Goal: Find specific page/section: Find specific page/section

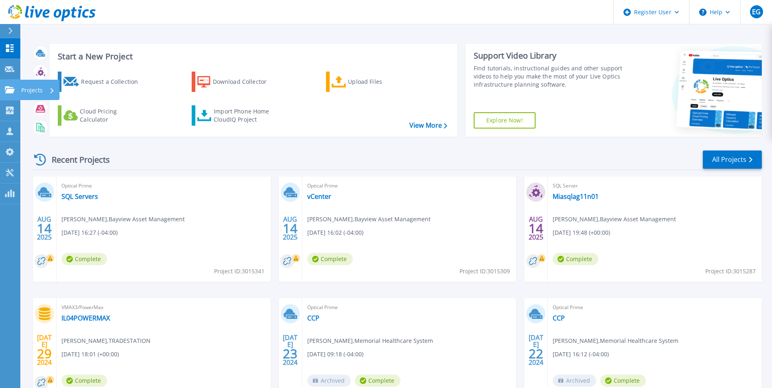
click at [9, 89] on icon at bounding box center [10, 89] width 10 height 7
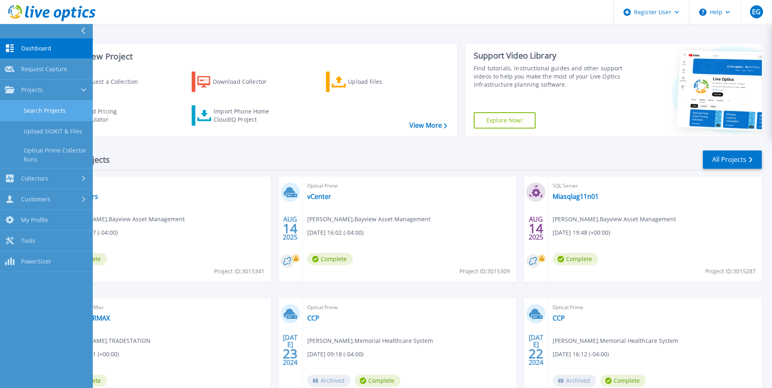
click at [37, 109] on link "Search Projects" at bounding box center [46, 110] width 93 height 21
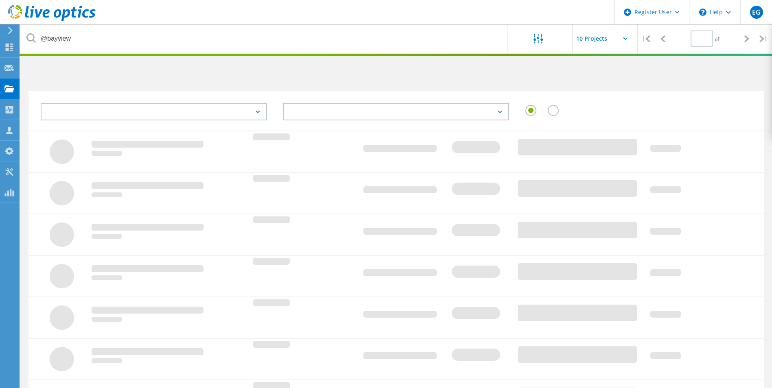
type input "1"
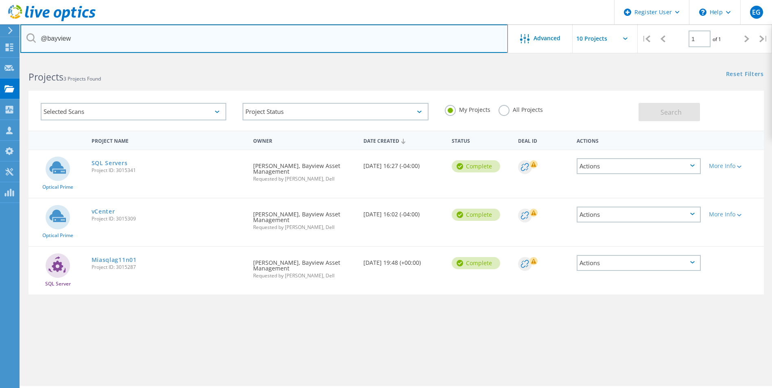
drag, startPoint x: 90, startPoint y: 40, endPoint x: 48, endPoint y: 41, distance: 41.9
click at [48, 41] on input "@bayview" at bounding box center [263, 38] width 487 height 28
type input "@gtlaw"
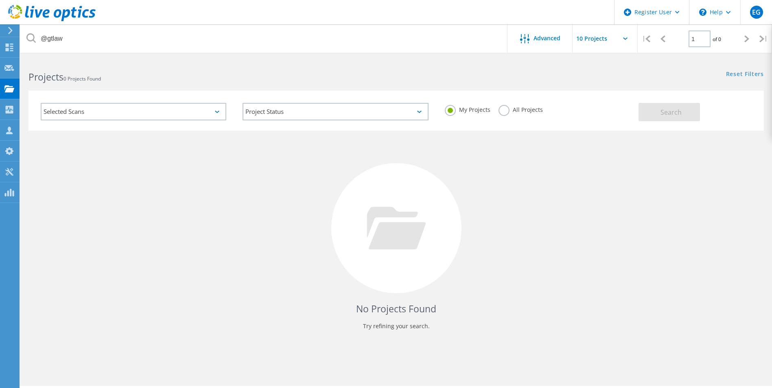
click at [504, 107] on label "All Projects" at bounding box center [520, 109] width 44 height 8
click at [0, 0] on input "All Projects" at bounding box center [0, 0] width 0 height 0
click at [654, 114] on button "Search" at bounding box center [668, 112] width 61 height 18
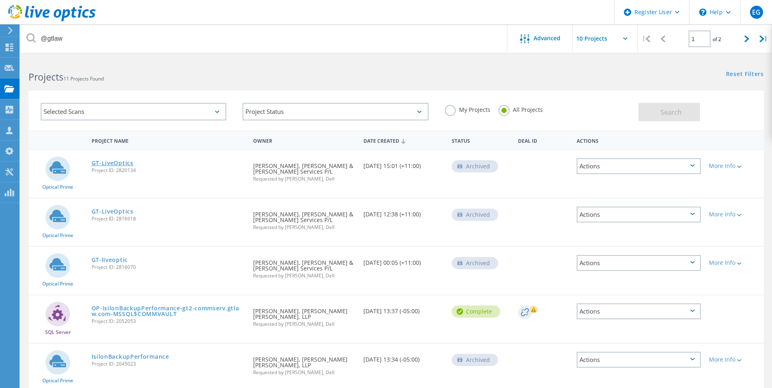
click at [117, 160] on link "GT-LiveOptics" at bounding box center [113, 163] width 42 height 6
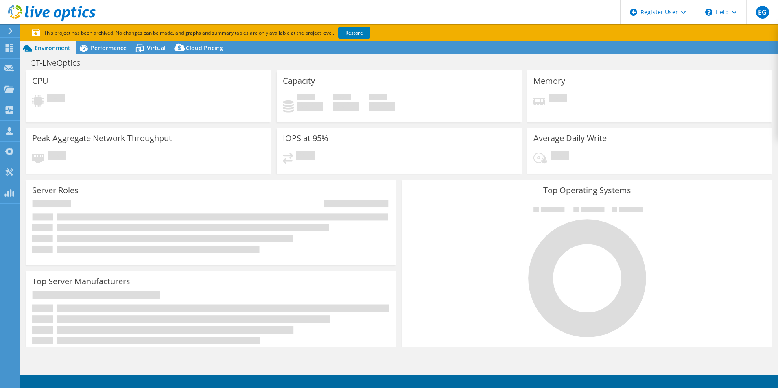
select select "[GEOGRAPHIC_DATA]"
select select "USD"
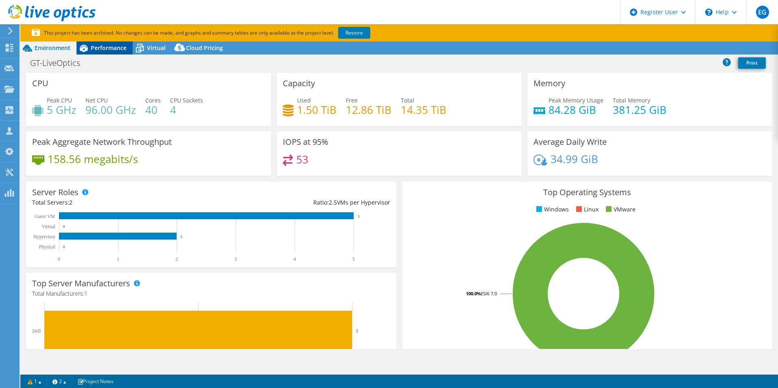
click at [112, 51] on span "Performance" at bounding box center [109, 48] width 36 height 8
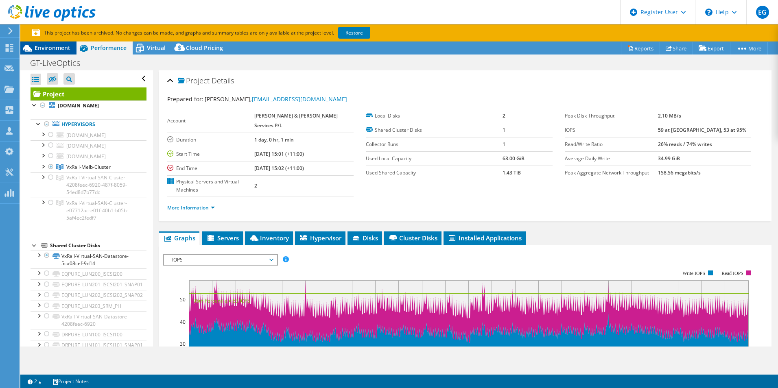
click at [67, 45] on span "Environment" at bounding box center [53, 48] width 36 height 8
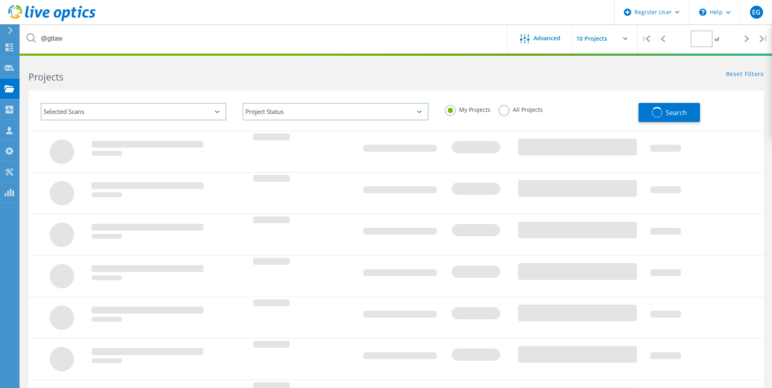
type input "1"
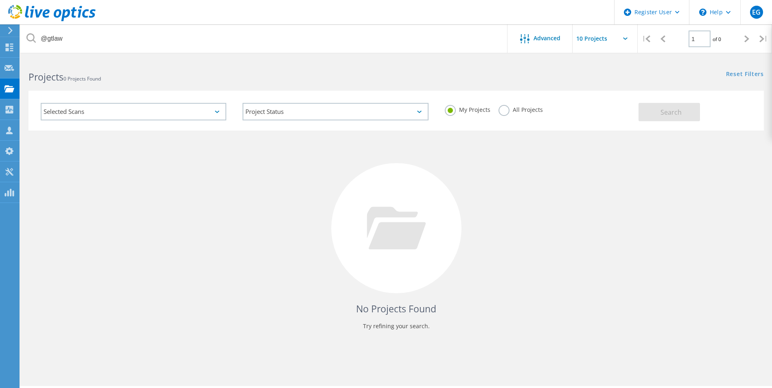
click at [506, 113] on label "All Projects" at bounding box center [520, 109] width 44 height 8
click at [0, 0] on input "All Projects" at bounding box center [0, 0] width 0 height 0
click at [669, 118] on button "Search" at bounding box center [668, 112] width 61 height 18
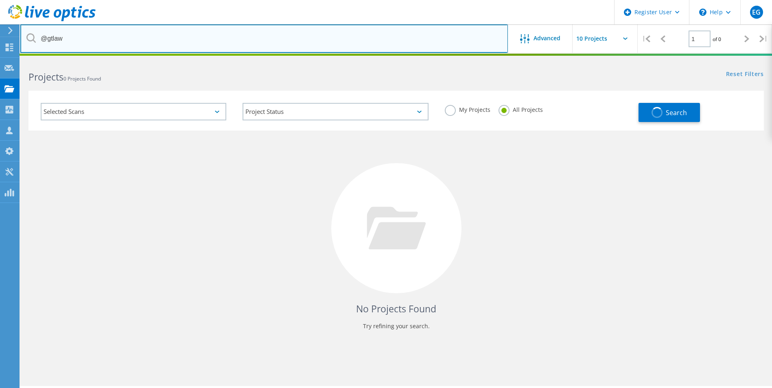
click at [128, 48] on input "@gtlaw" at bounding box center [263, 38] width 487 height 28
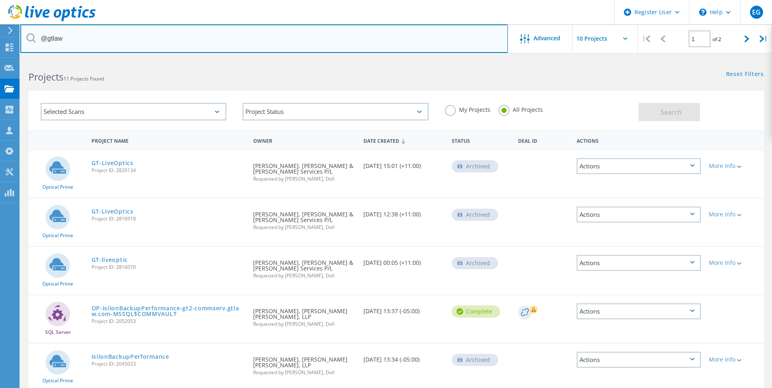
type input "@gtlaw.com"
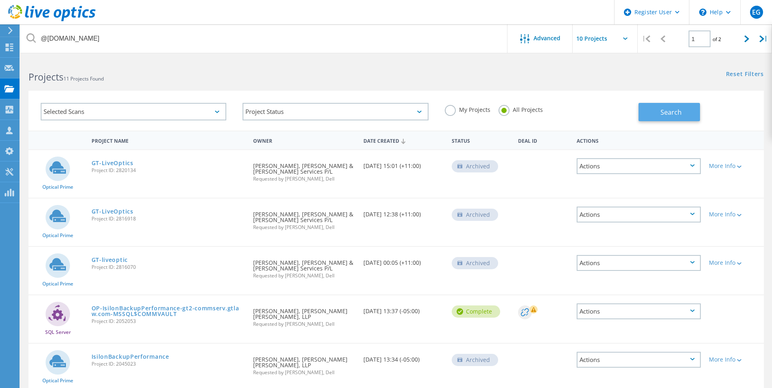
click at [657, 112] on button "Search" at bounding box center [668, 112] width 61 height 18
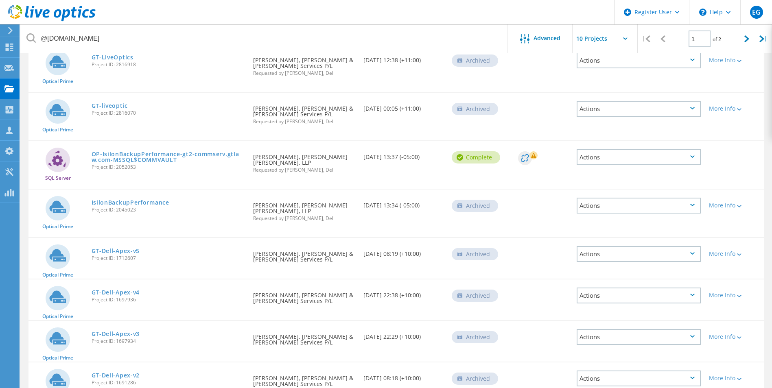
scroll to position [110, 0]
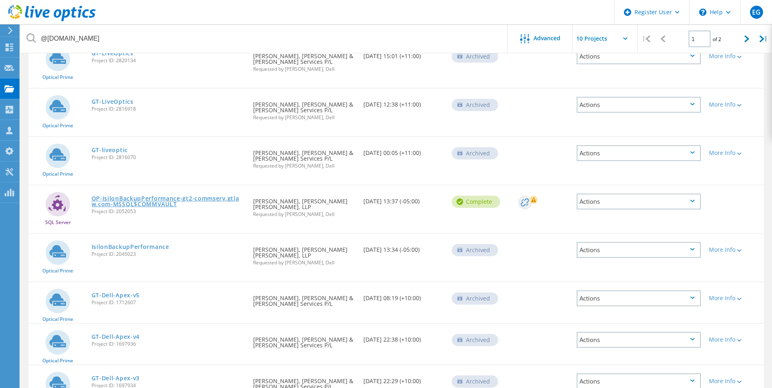
click at [172, 199] on link "OP-IsilonBackupPerformance-gt2-commserv.gtlaw.com-MSSQL$COMMVAULT" at bounding box center [169, 201] width 154 height 11
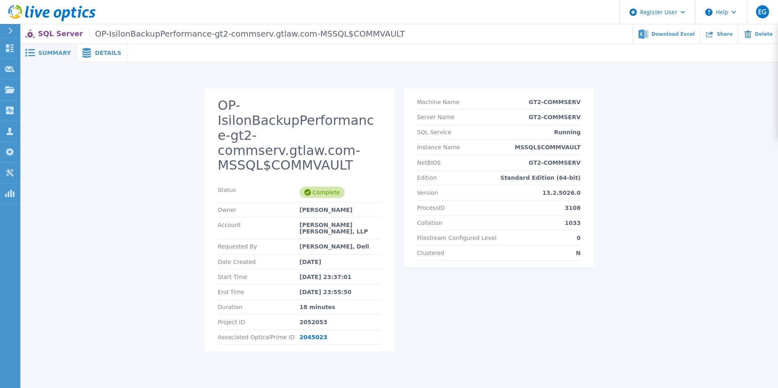
click at [100, 43] on div "SQL Server OP-IsilonBackupPerformance-gt2-commserv.gtlaw.com-MSSQL$COMMVAULT Do…" at bounding box center [399, 33] width 758 height 19
click at [95, 52] on span "Details" at bounding box center [108, 53] width 26 height 6
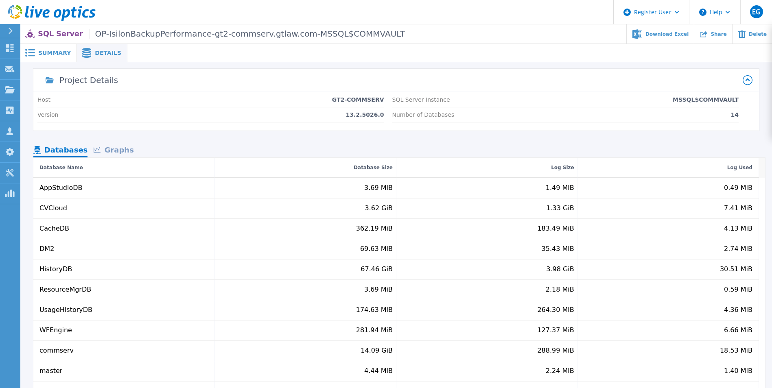
click at [43, 50] on span "Summary" at bounding box center [54, 53] width 33 height 6
